Goal: Information Seeking & Learning: Learn about a topic

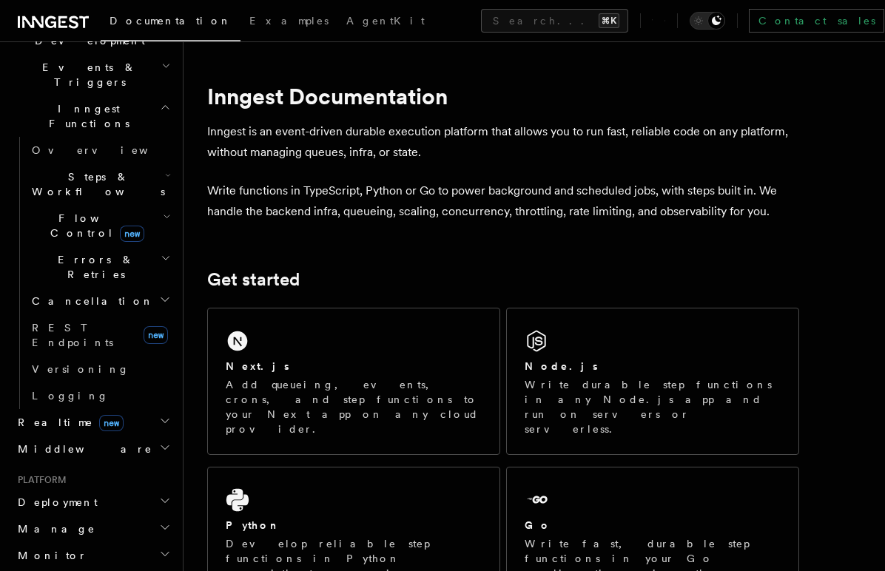
scroll to position [406, 0]
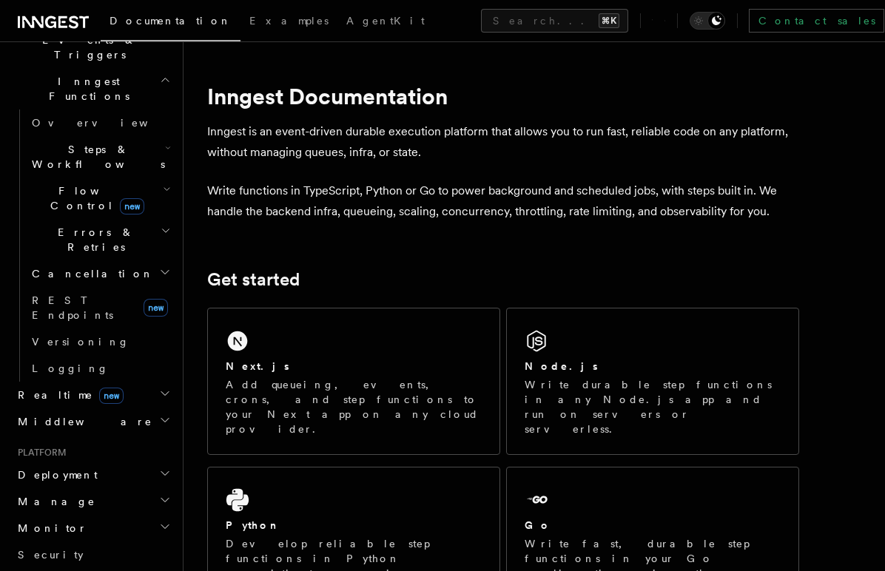
click at [98, 382] on h2 "Realtime new" at bounding box center [93, 395] width 162 height 27
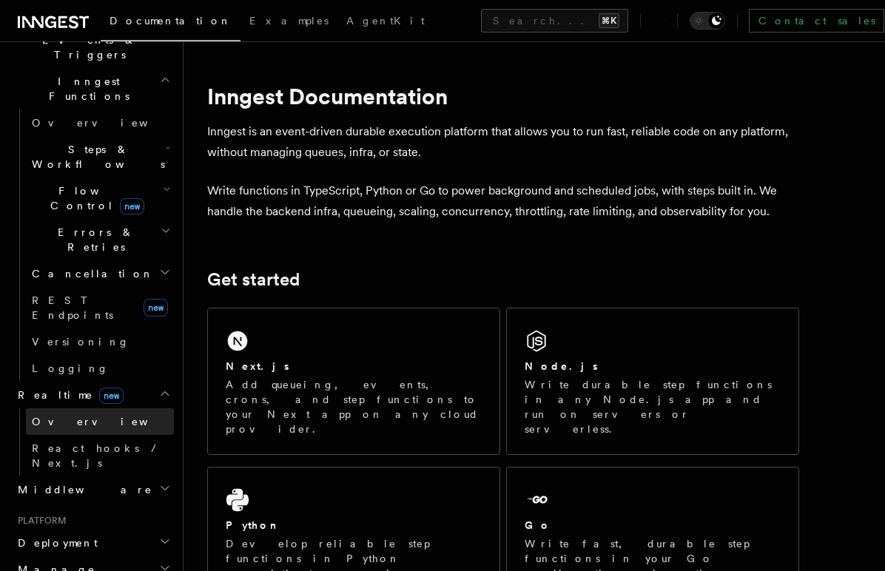
click at [78, 409] on link "Overview" at bounding box center [100, 422] width 148 height 27
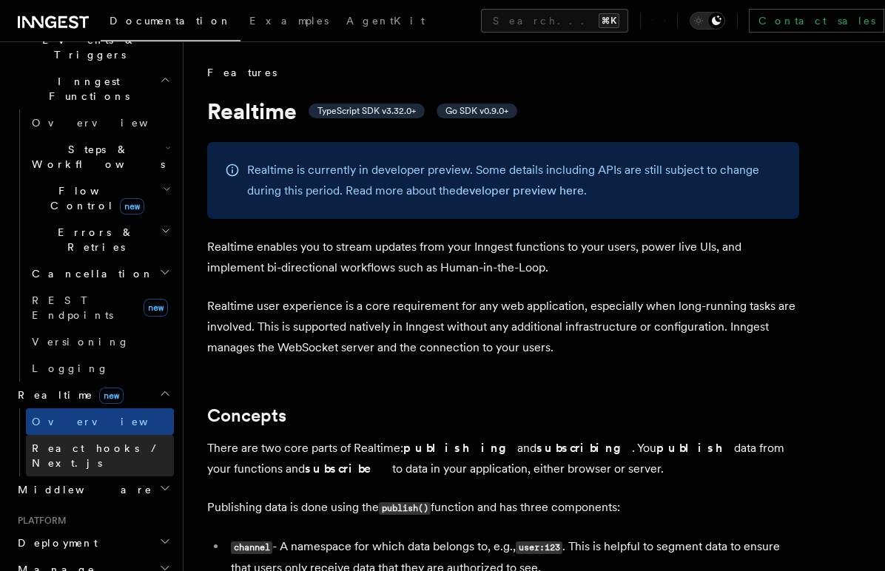
click at [114, 435] on link "React hooks / Next.js" at bounding box center [100, 455] width 148 height 41
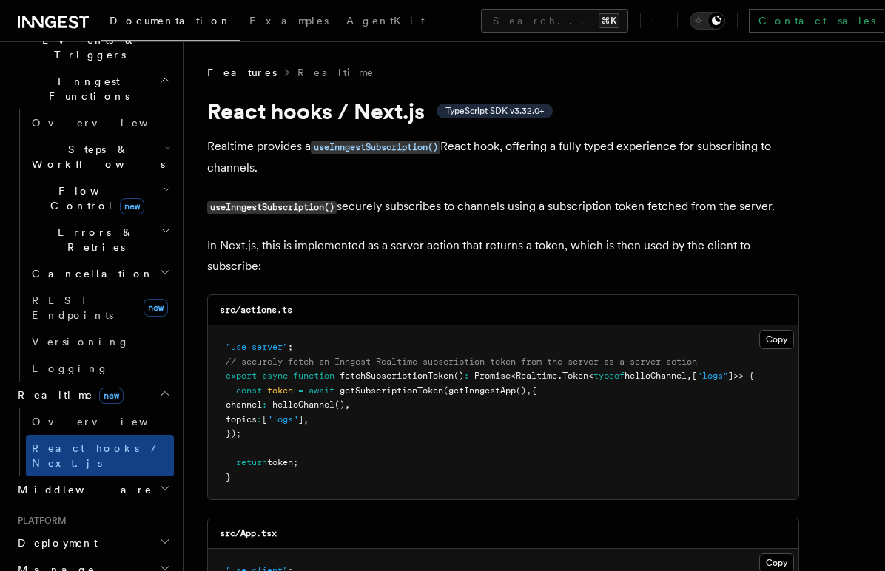
click at [712, 211] on p "useInngestSubscription() securely subscribes to channels using a subscription t…" at bounding box center [503, 206] width 592 height 21
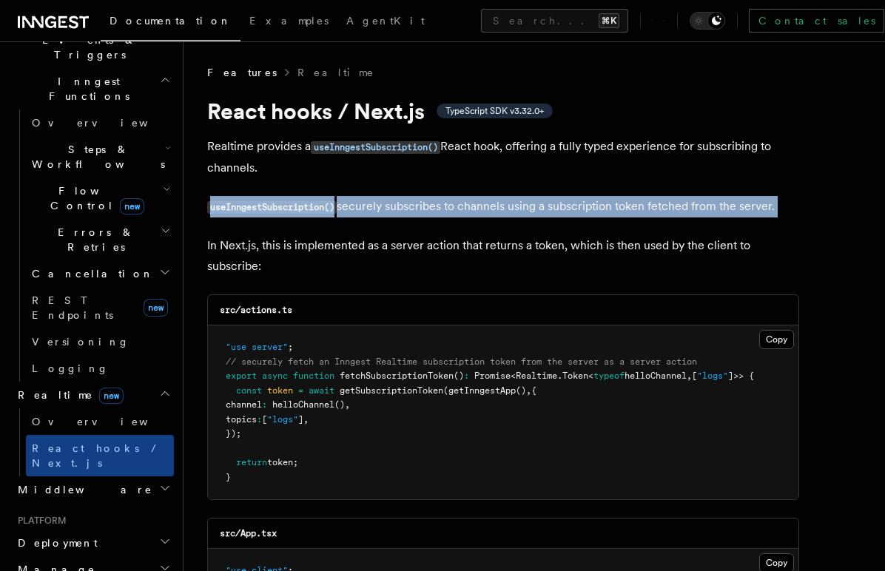
click at [712, 211] on p "useInngestSubscription() securely subscribes to channels using a subscription t…" at bounding box center [503, 206] width 592 height 21
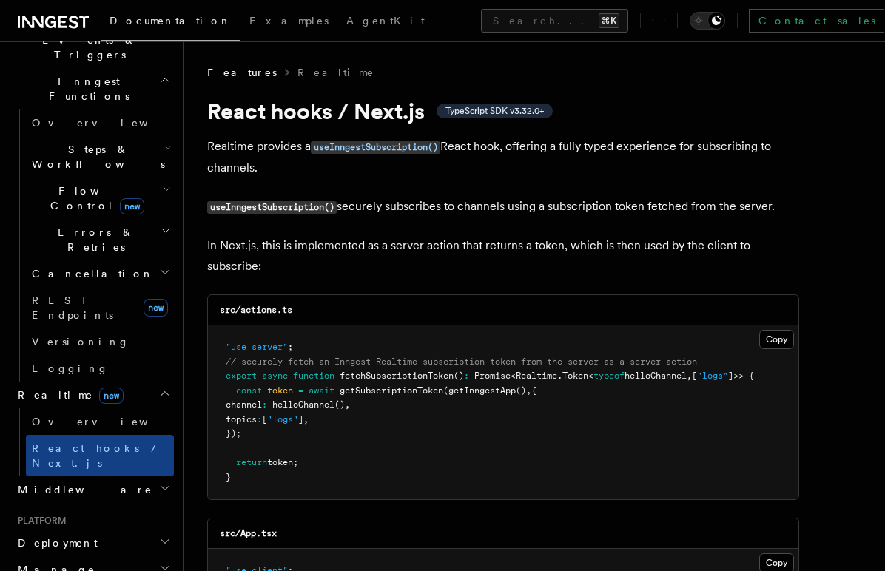
click at [674, 209] on p "useInngestSubscription() securely subscribes to channels using a subscription t…" at bounding box center [503, 206] width 592 height 21
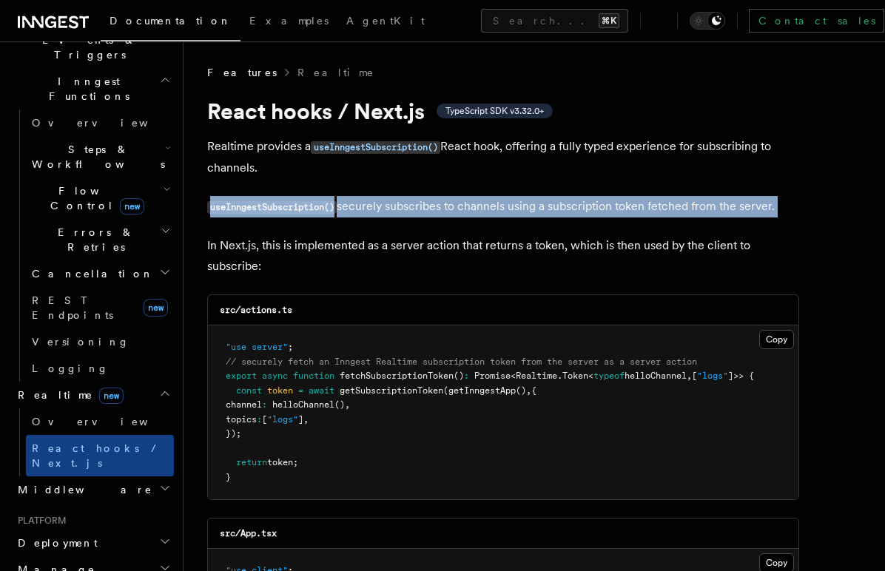
click at [674, 209] on p "useInngestSubscription() securely subscribes to channels using a subscription t…" at bounding box center [503, 206] width 592 height 21
click at [389, 215] on p "useInngestSubscription() securely subscribes to channels using a subscription t…" at bounding box center [503, 206] width 592 height 21
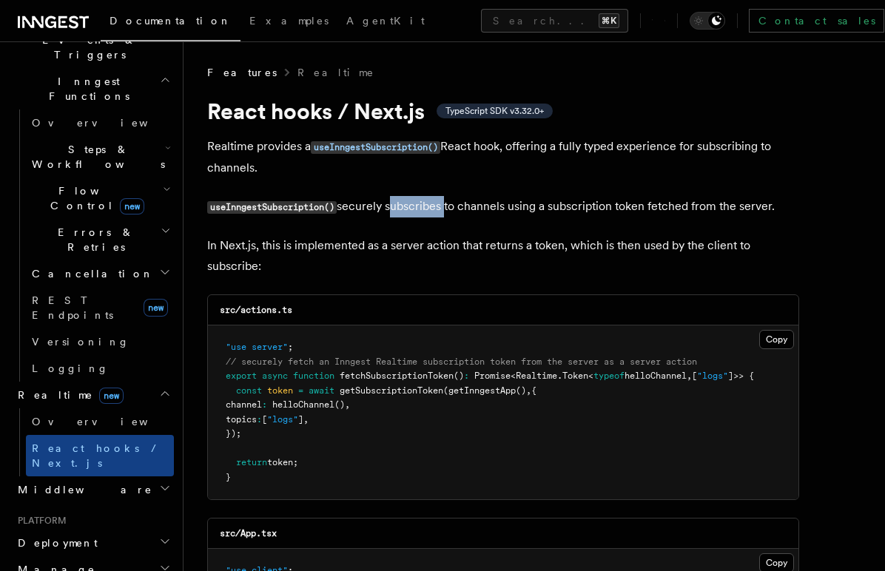
click at [389, 215] on p "useInngestSubscription() securely subscribes to channels using a subscription t…" at bounding box center [503, 206] width 592 height 21
click at [399, 212] on p "useInngestSubscription() securely subscribes to channels using a subscription t…" at bounding box center [503, 206] width 592 height 21
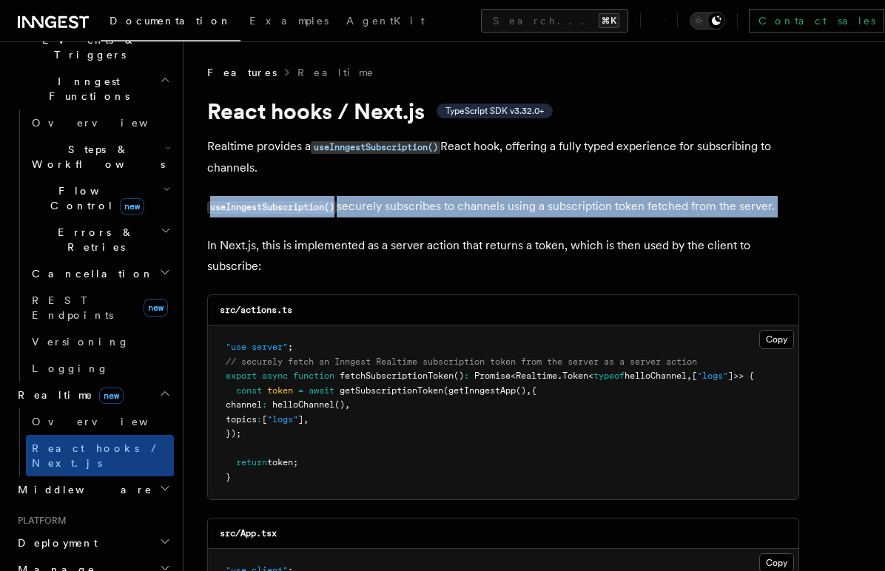
click at [399, 212] on p "useInngestSubscription() securely subscribes to channels using a subscription t…" at bounding box center [503, 206] width 592 height 21
click at [416, 209] on p "useInngestSubscription() securely subscribes to channels using a subscription t…" at bounding box center [503, 206] width 592 height 21
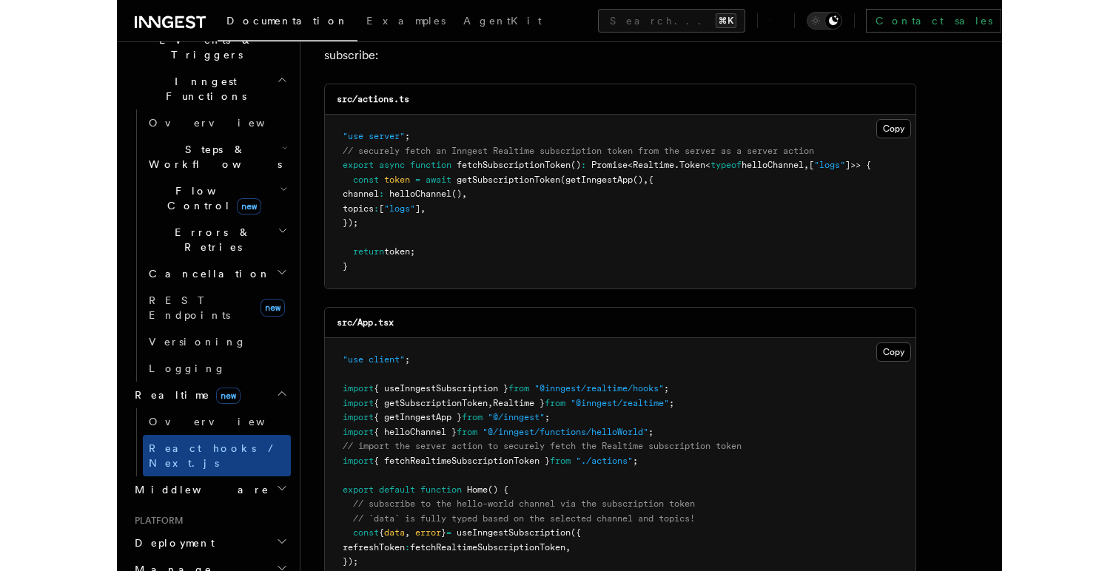
scroll to position [229, 0]
